Goal: Download file/media

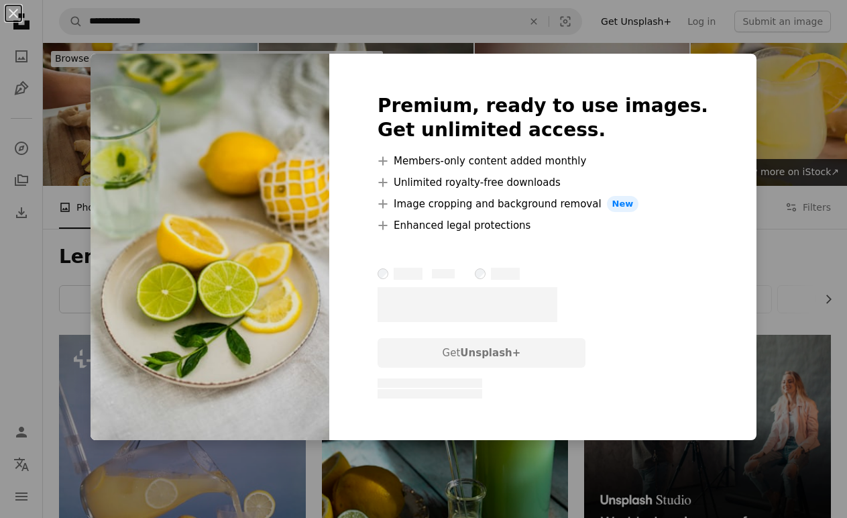
scroll to position [956, 0]
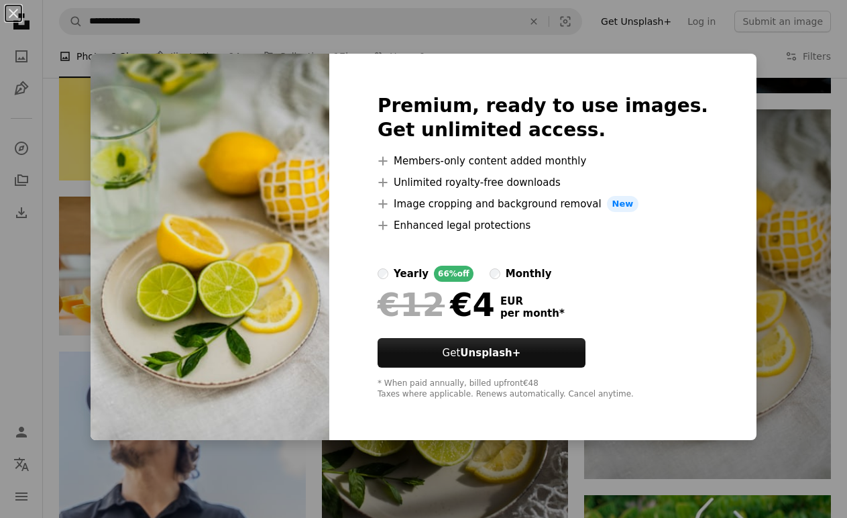
click at [779, 99] on div "An X shape Premium, ready to use images. Get unlimited access. A plus sign Memb…" at bounding box center [423, 259] width 847 height 518
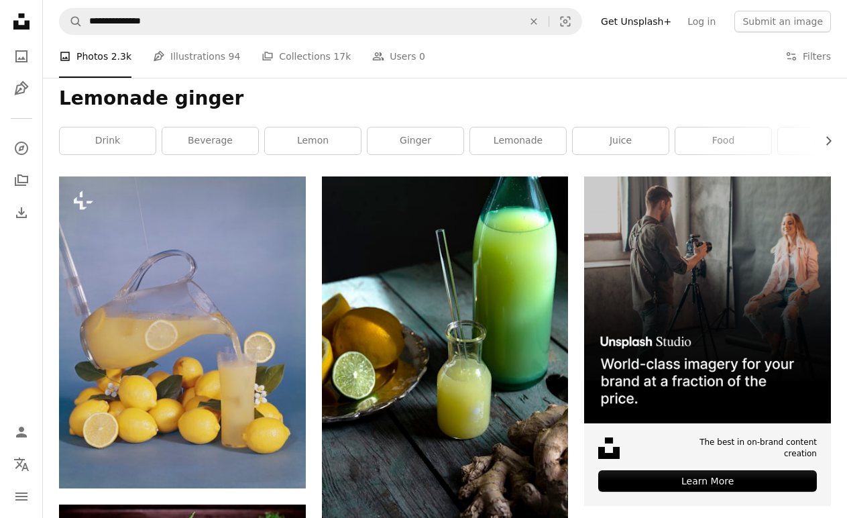
scroll to position [162, 0]
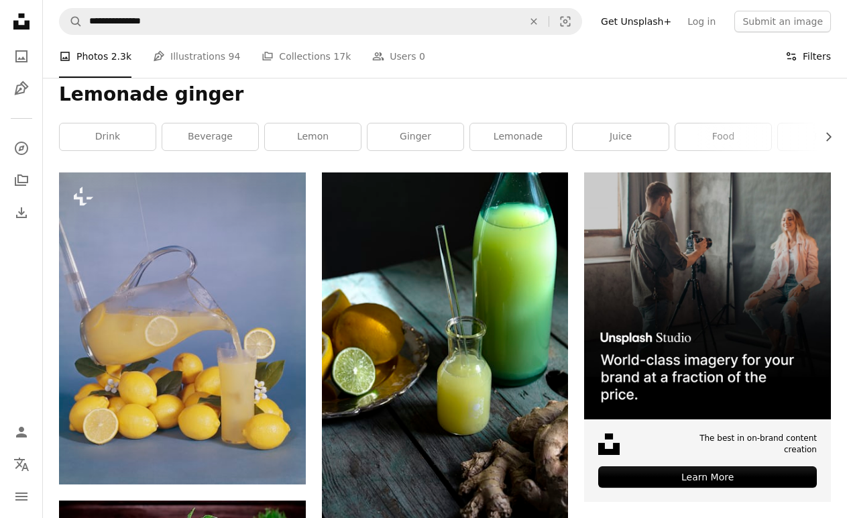
click at [789, 54] on icon "Filters" at bounding box center [791, 56] width 12 height 12
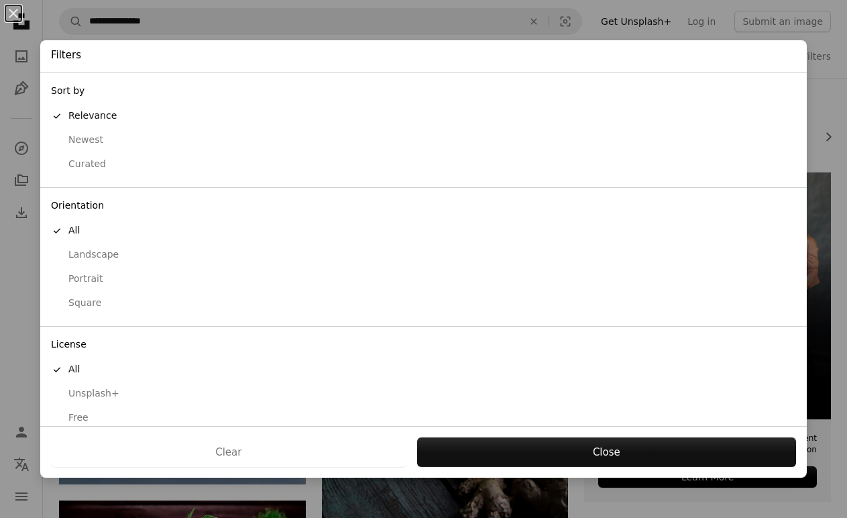
scroll to position [15, 0]
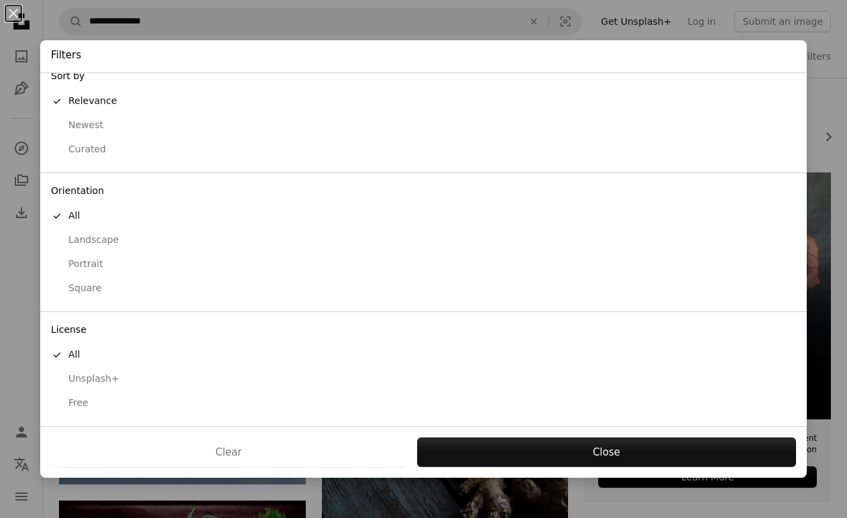
click at [80, 406] on div "Free" at bounding box center [423, 402] width 745 height 13
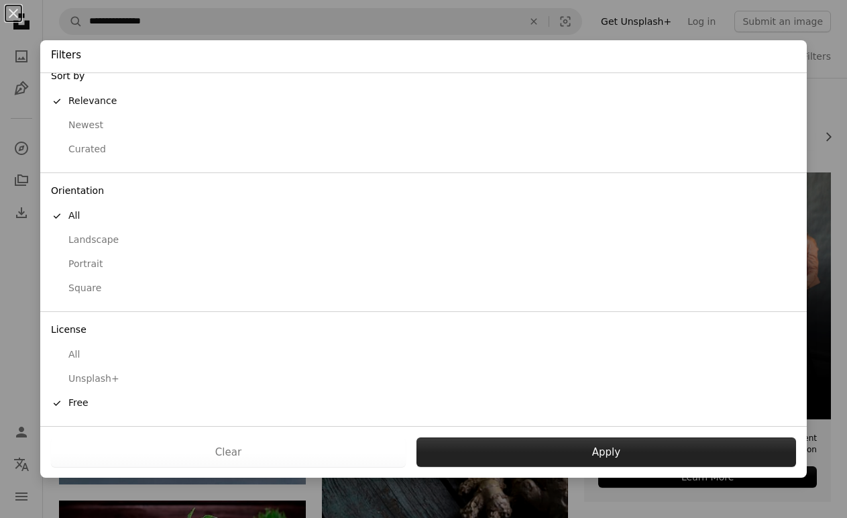
click at [504, 456] on button "Apply" at bounding box center [606, 452] width 380 height 30
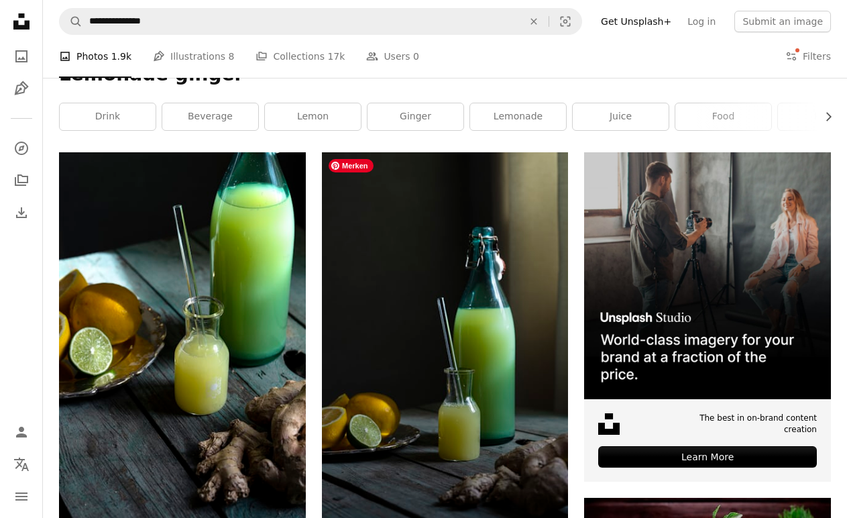
scroll to position [259, 0]
